Goal: Check status: Check status

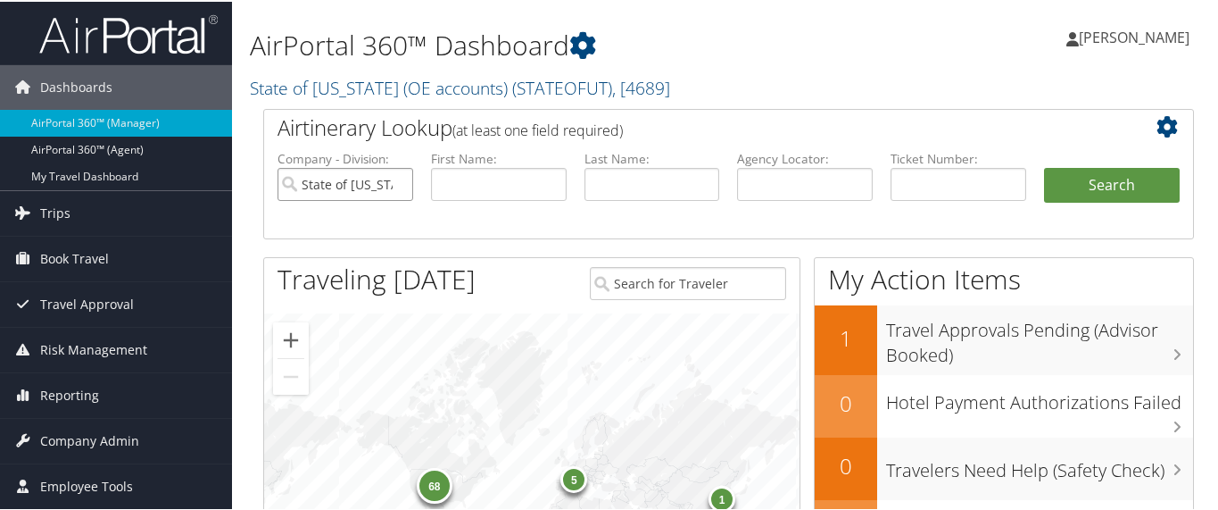
click at [399, 186] on input "State of [US_STATE] (OE accounts)" at bounding box center [346, 182] width 136 height 33
click at [919, 188] on input "text" at bounding box center [959, 182] width 136 height 33
paste input "8900897616210"
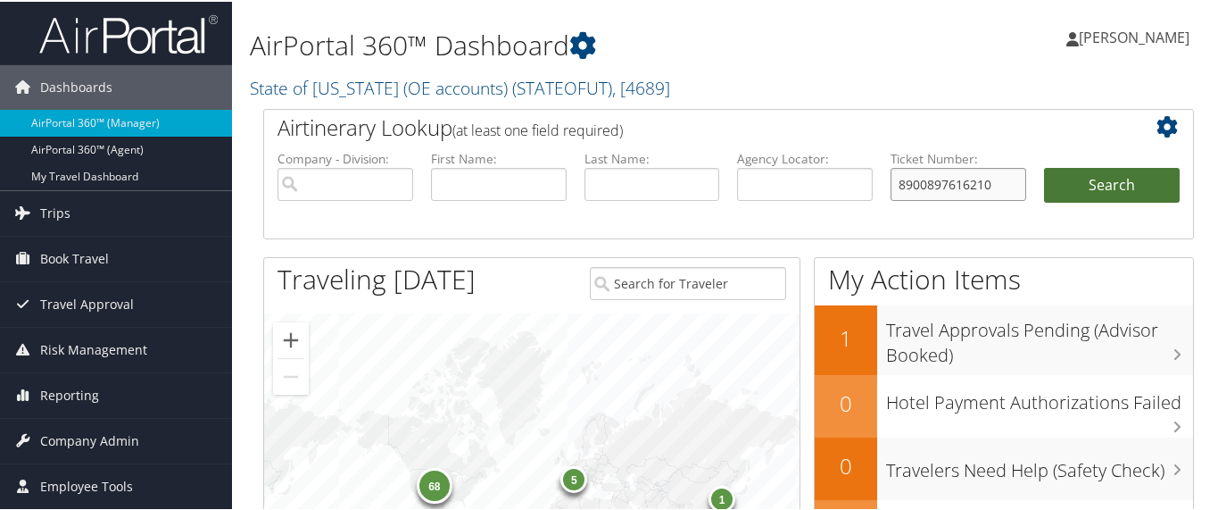
type input "8900897616210"
click at [1059, 179] on button "Search" at bounding box center [1112, 184] width 136 height 36
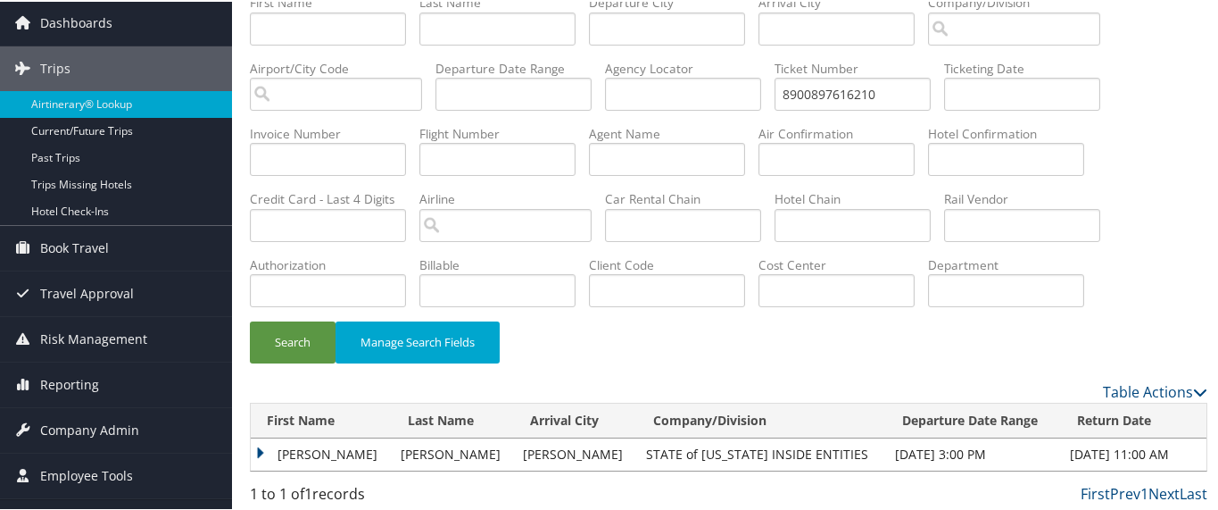
scroll to position [64, 0]
click at [252, 449] on td "KRYSTAL DAVIS" at bounding box center [321, 452] width 141 height 32
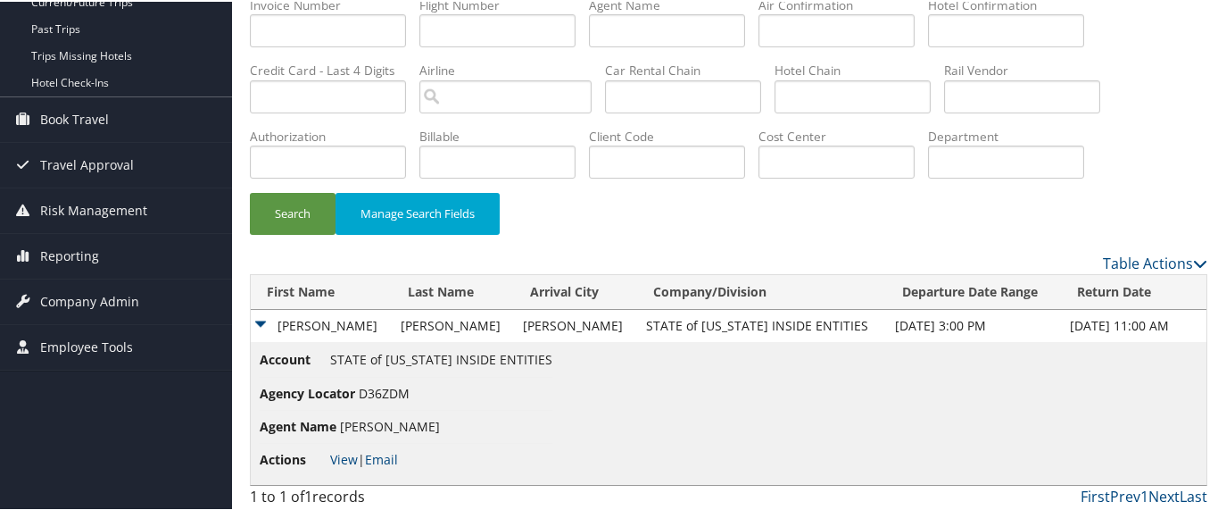
scroll to position [194, 0]
click at [348, 448] on link "View" at bounding box center [344, 456] width 28 height 17
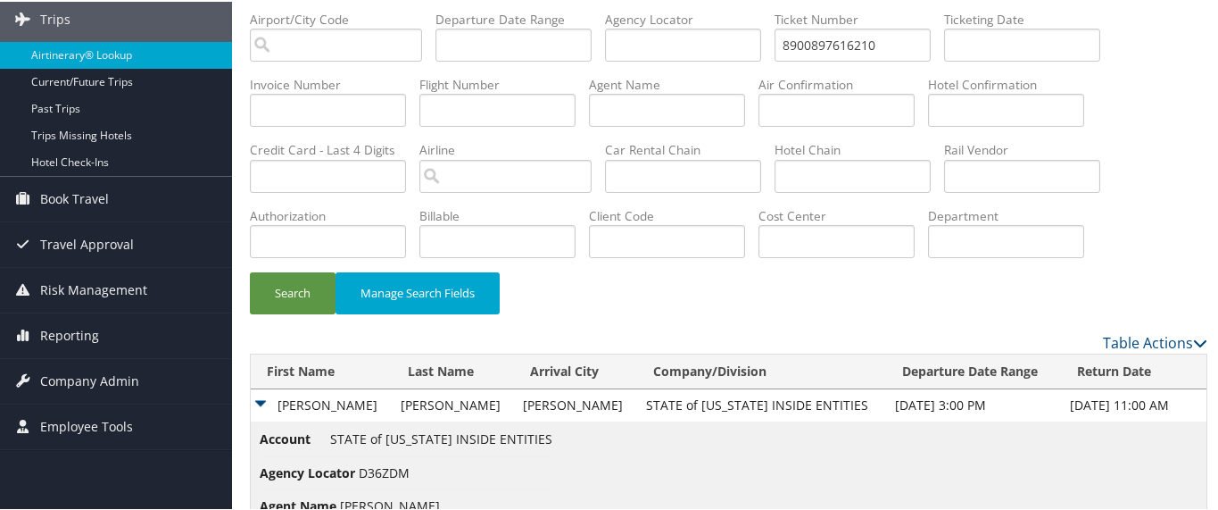
scroll to position [82, 0]
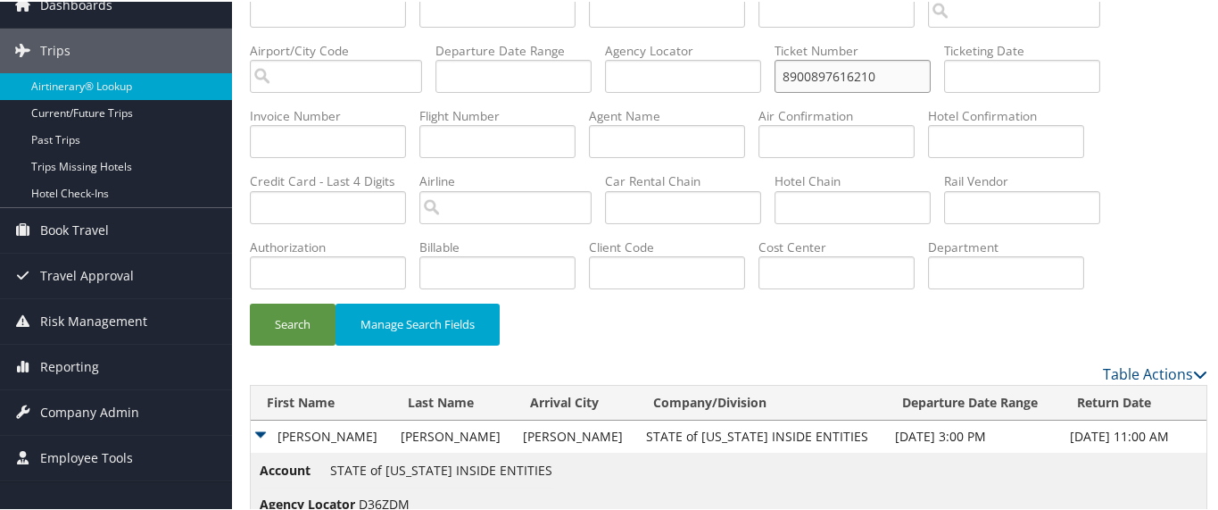
drag, startPoint x: 888, startPoint y: 79, endPoint x: 703, endPoint y: 76, distance: 184.7
paste input "551234"
type input "8900897551234"
click at [284, 315] on button "Search" at bounding box center [293, 323] width 86 height 42
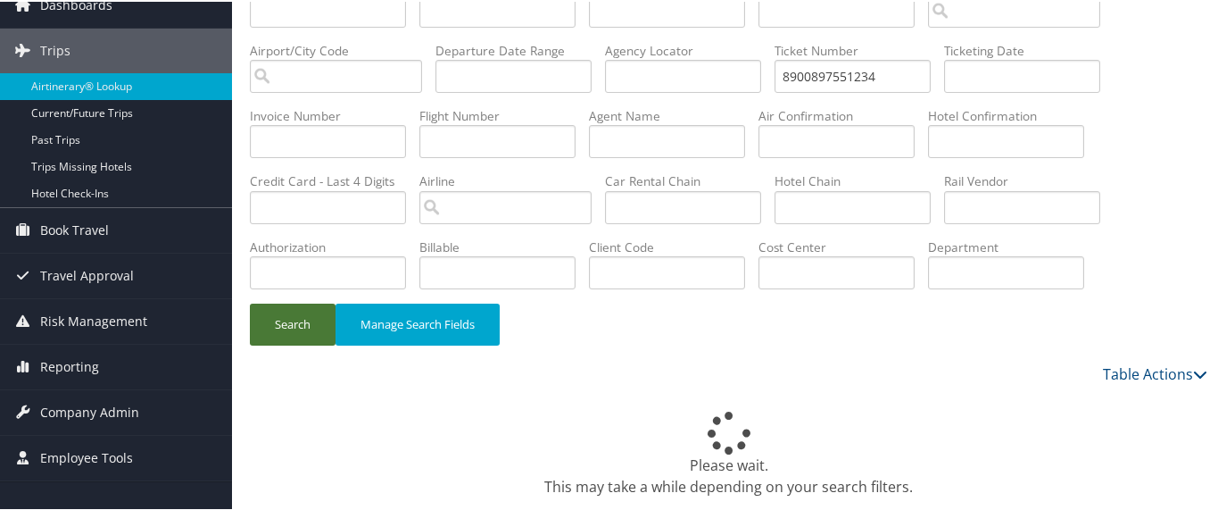
scroll to position [64, 0]
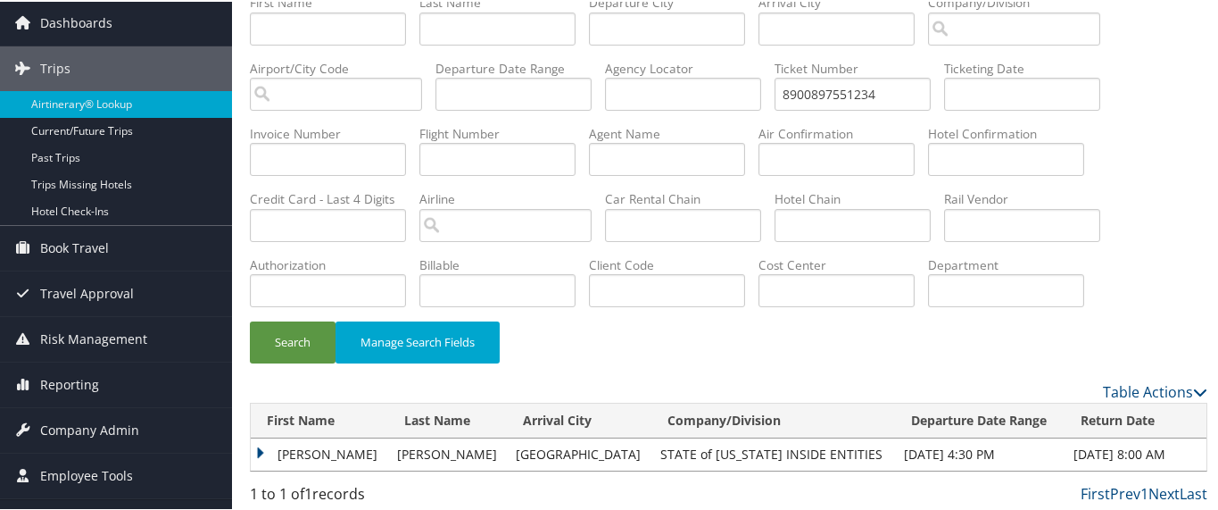
click at [261, 443] on td "KRYSTAL DAVIS" at bounding box center [319, 452] width 137 height 32
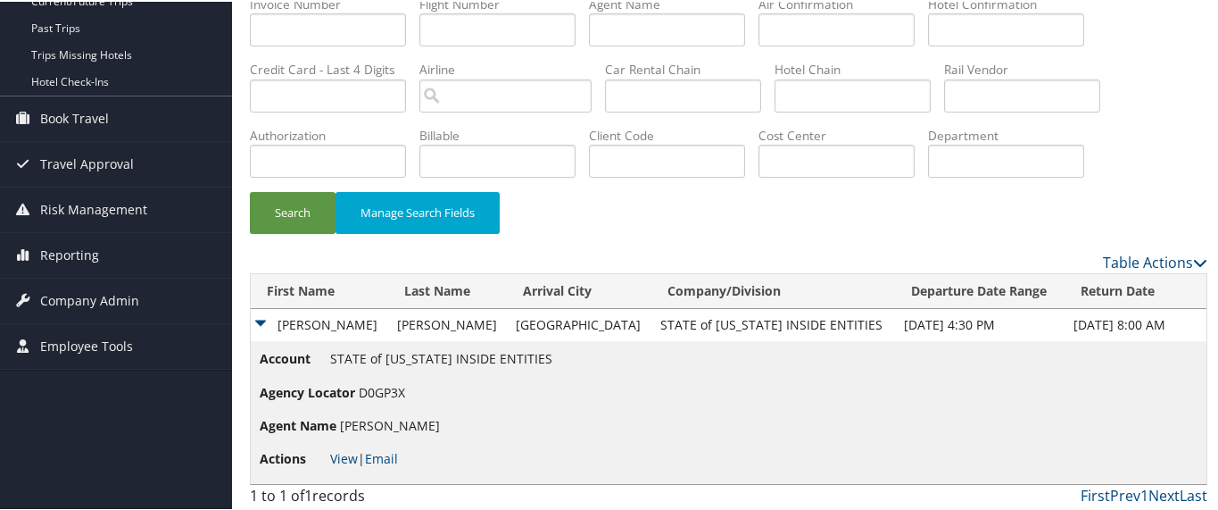
scroll to position [194, 0]
click at [346, 448] on link "View" at bounding box center [344, 456] width 28 height 17
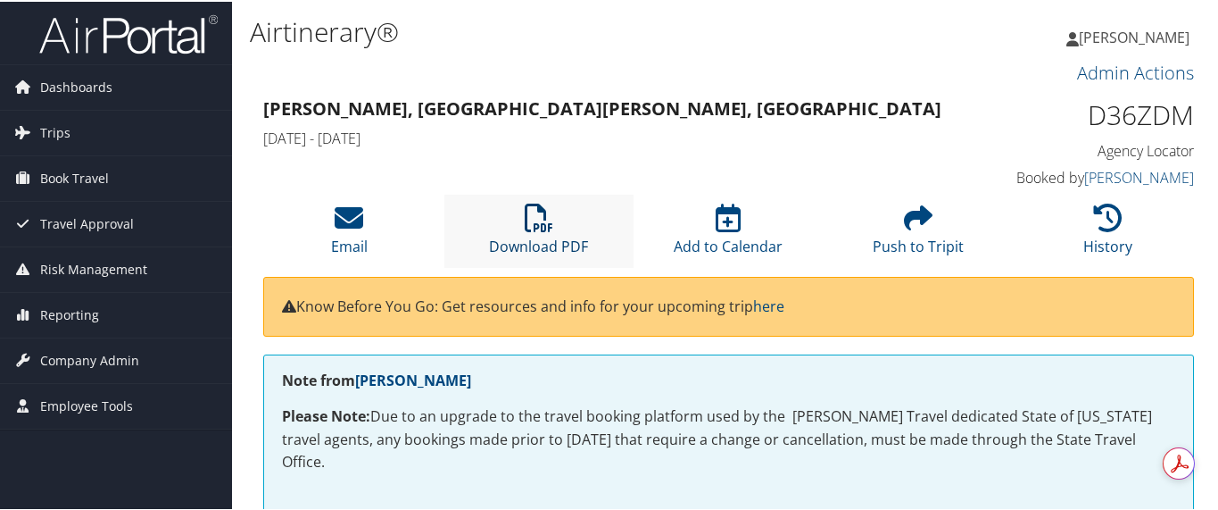
click at [544, 223] on icon at bounding box center [539, 216] width 29 height 29
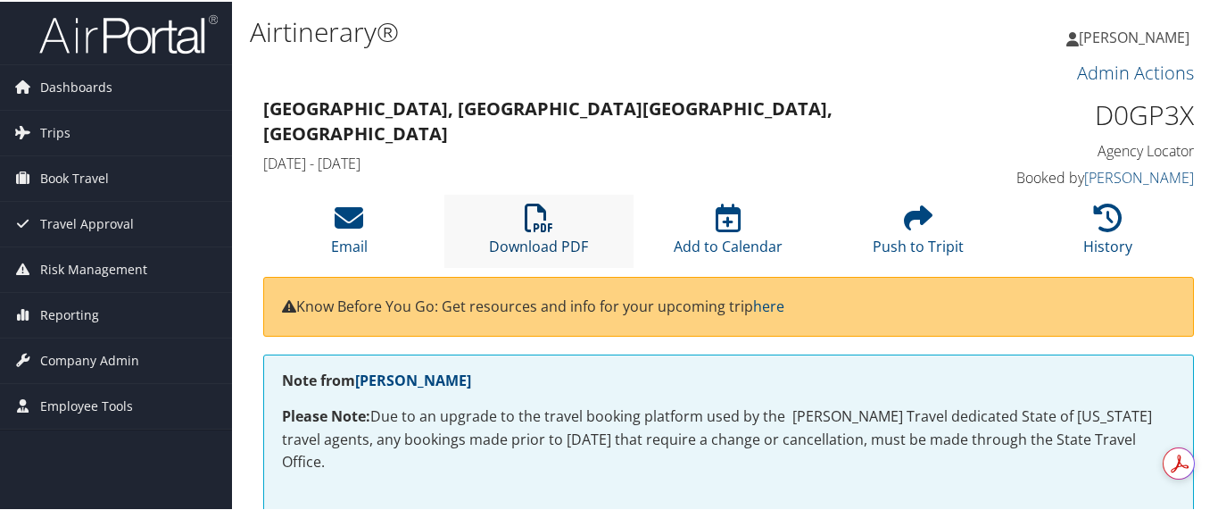
click at [540, 226] on icon at bounding box center [539, 216] width 29 height 29
